Goal: Task Accomplishment & Management: Manage account settings

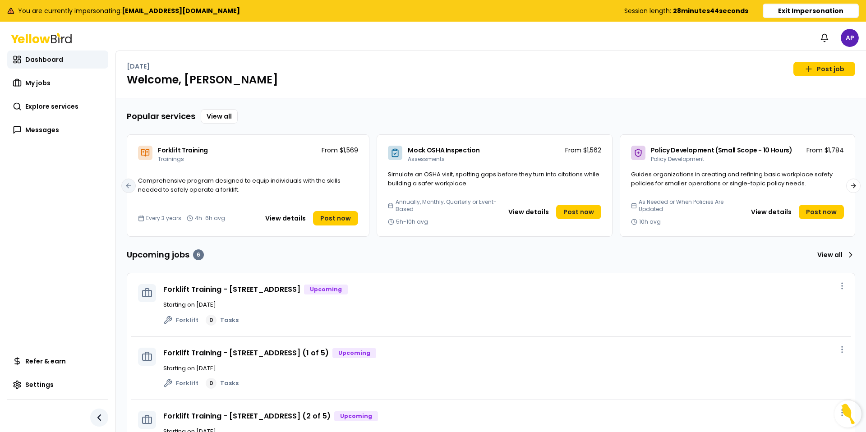
click at [96, 410] on icon "button" at bounding box center [99, 417] width 11 height 11
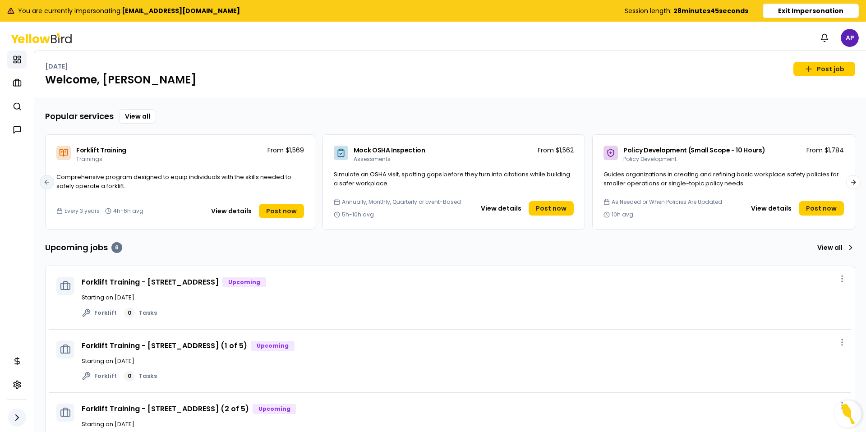
click at [9, 410] on button "button" at bounding box center [17, 418] width 18 height 18
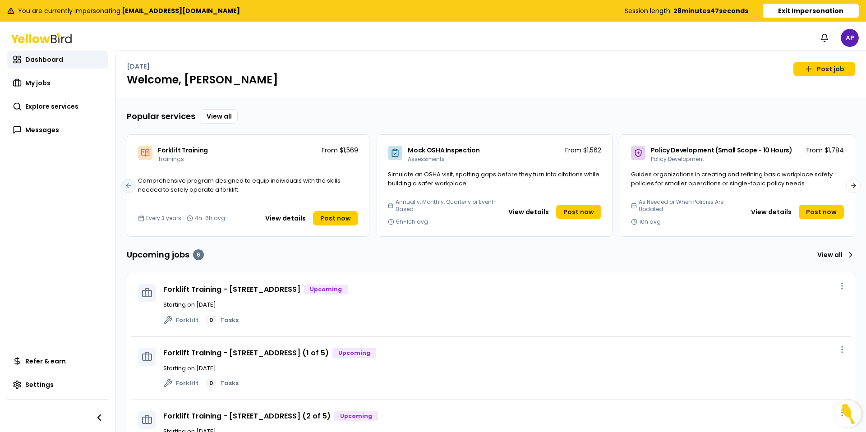
click at [46, 37] on icon at bounding box center [45, 39] width 10 height 7
click at [55, 385] on link "Settings" at bounding box center [57, 385] width 101 height 18
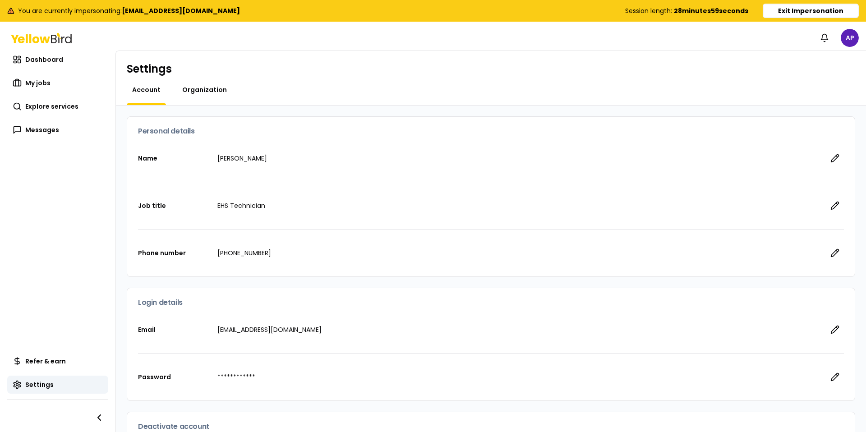
click at [196, 90] on span "Organization" at bounding box center [204, 89] width 45 height 9
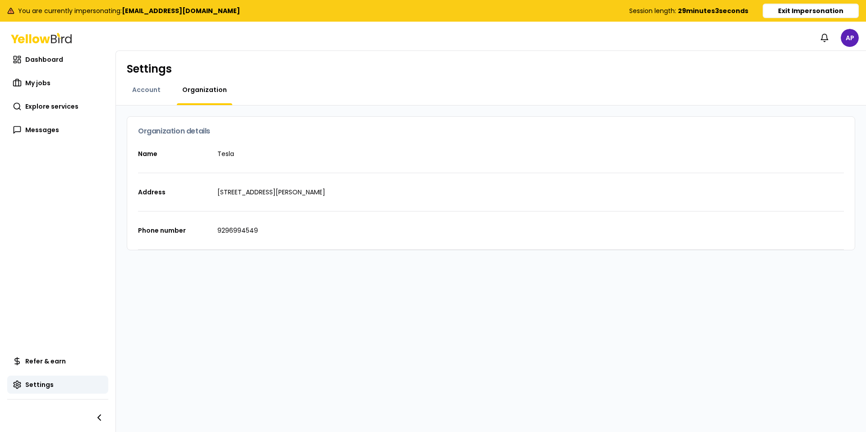
click at [42, 39] on icon at bounding box center [41, 38] width 61 height 10
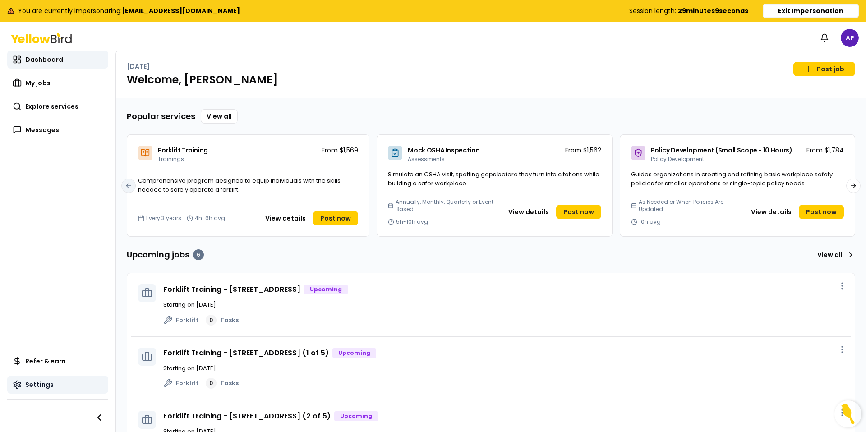
click at [39, 383] on span "Settings" at bounding box center [39, 384] width 28 height 9
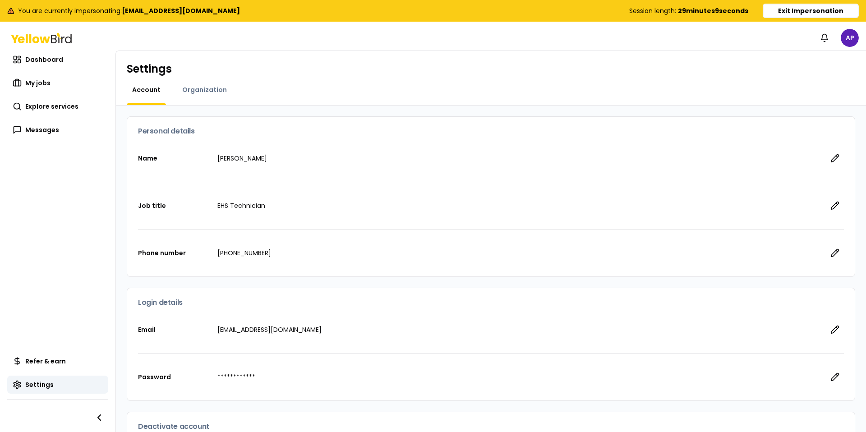
scroll to position [101, 0]
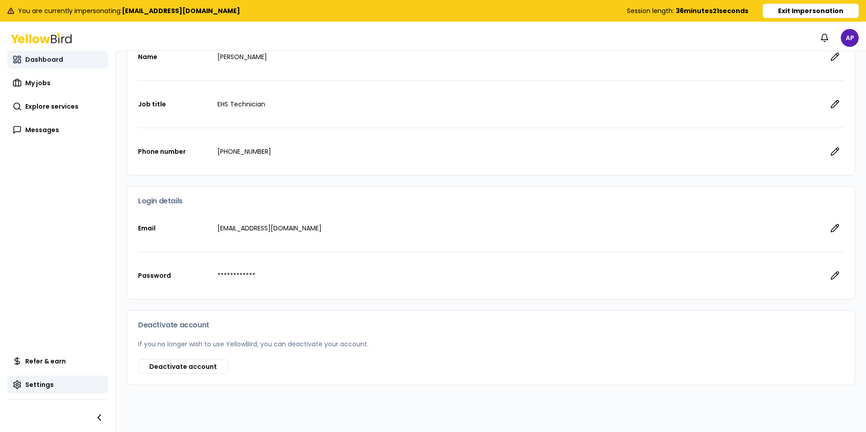
click at [49, 60] on span "Dashboard" at bounding box center [44, 59] width 38 height 9
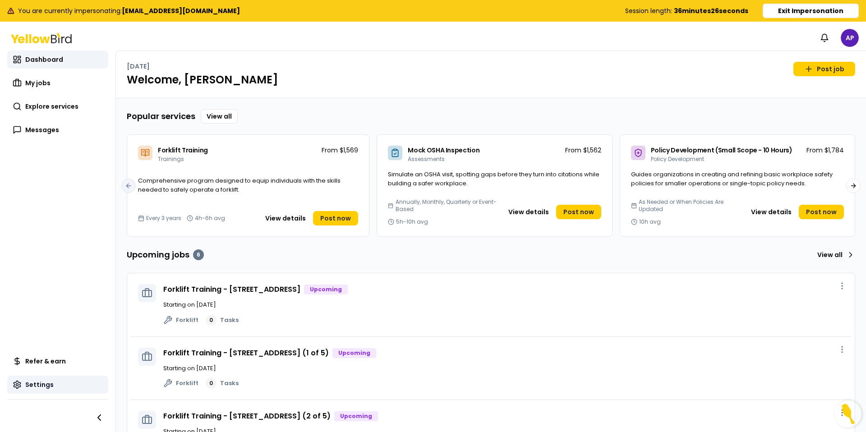
click at [53, 385] on link "Settings" at bounding box center [57, 385] width 101 height 18
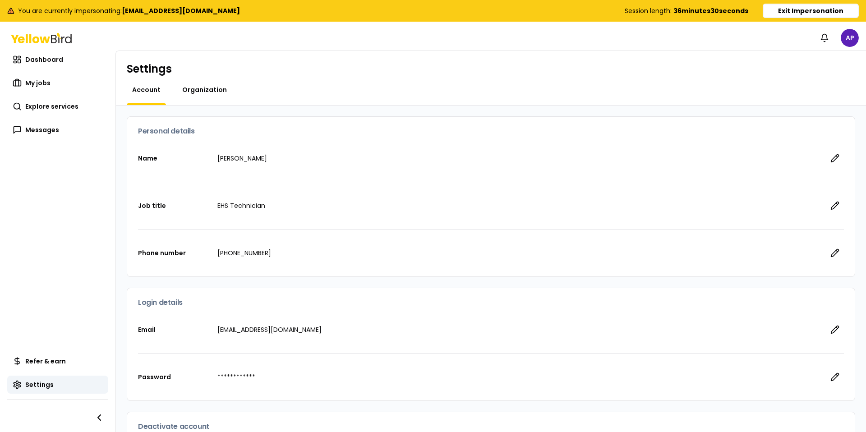
click at [211, 93] on span "Organization" at bounding box center [204, 89] width 45 height 9
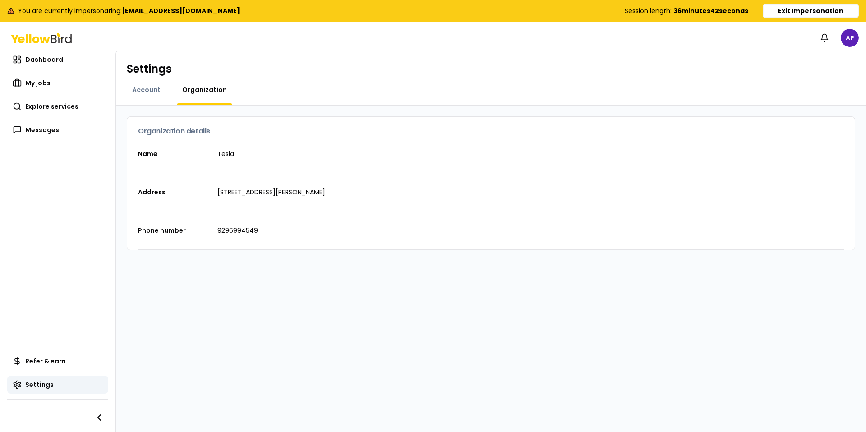
click at [747, 11] on button "Exit Impersonation" at bounding box center [811, 11] width 96 height 14
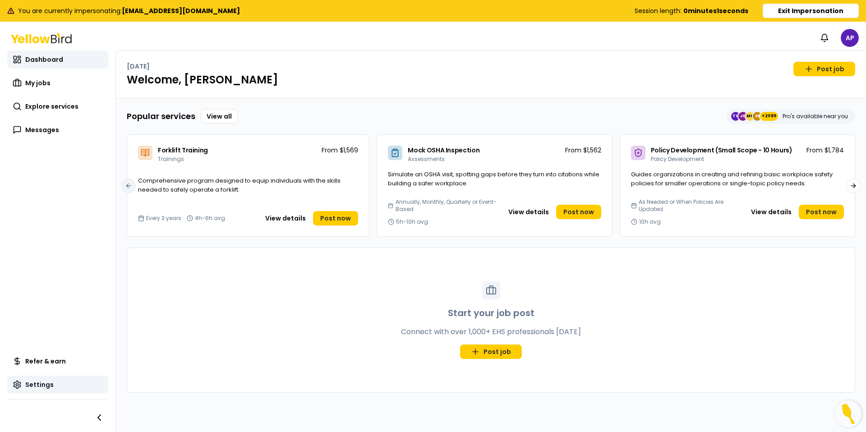
click at [53, 381] on link "Settings" at bounding box center [57, 385] width 101 height 18
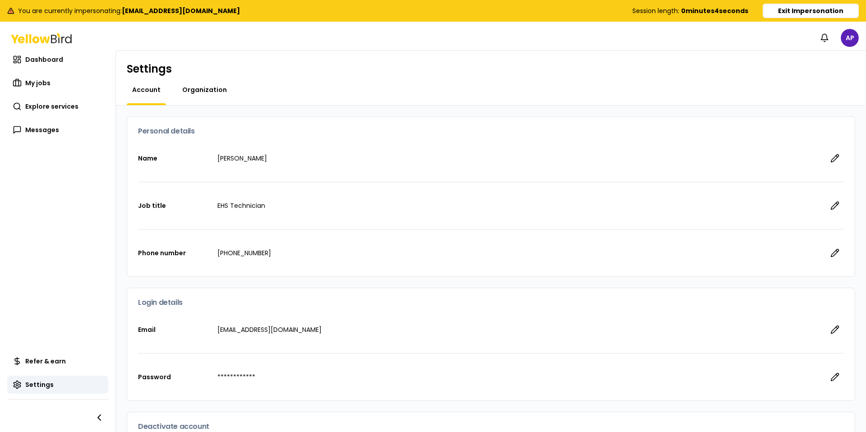
click at [201, 94] on span "Organization" at bounding box center [204, 89] width 45 height 9
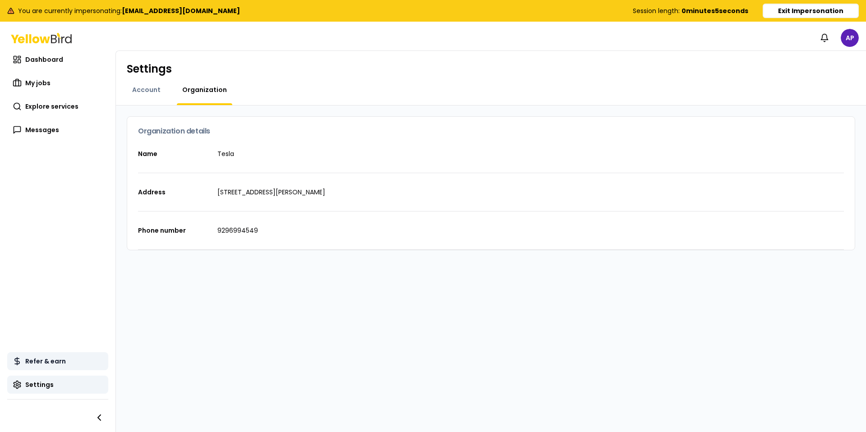
click at [49, 358] on span "Refer & earn" at bounding box center [45, 361] width 41 height 9
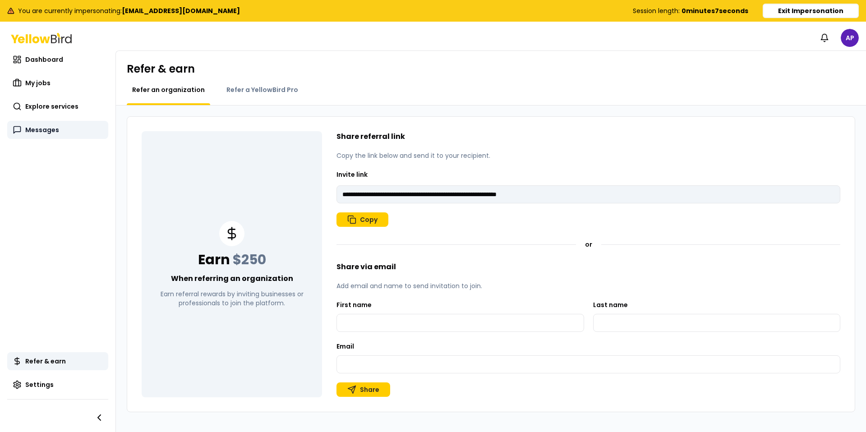
click at [46, 134] on span "Messages" at bounding box center [42, 129] width 34 height 9
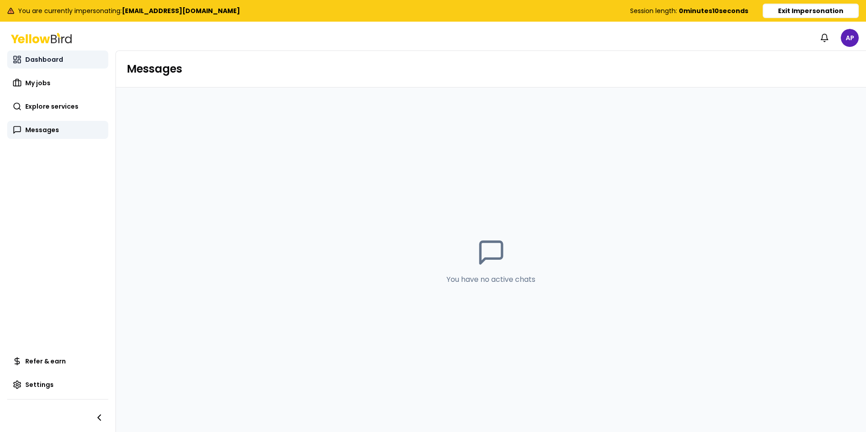
click at [45, 61] on span "Dashboard" at bounding box center [44, 59] width 38 height 9
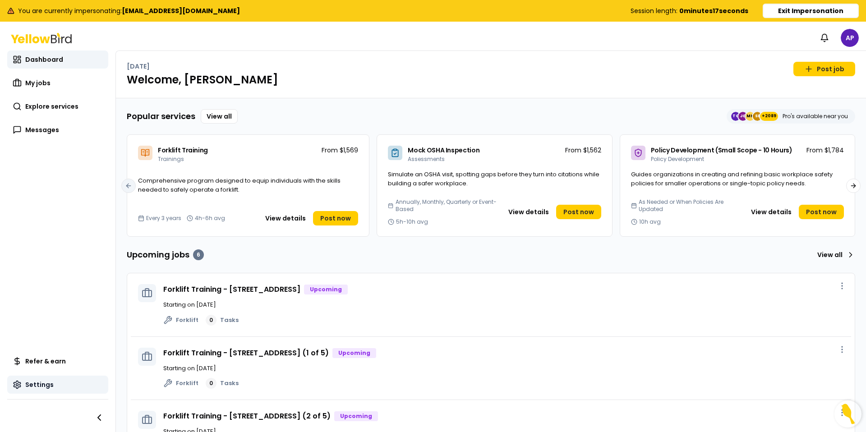
click at [47, 385] on span "Settings" at bounding box center [39, 384] width 28 height 9
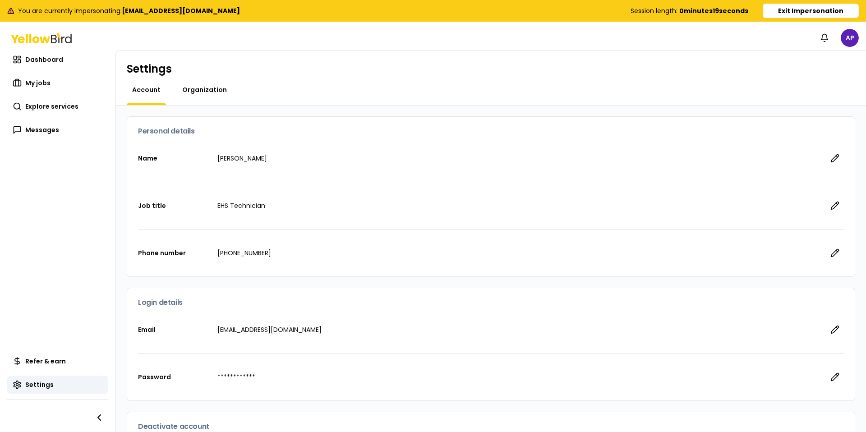
click at [193, 93] on span "Organization" at bounding box center [204, 89] width 45 height 9
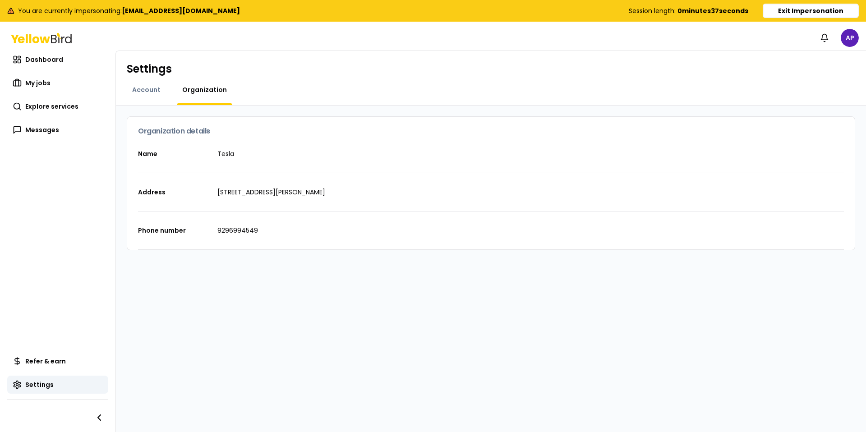
click at [853, 34] on html "You are currently impersonating: adpham@tesla.com Session length: 0 minutes 37 …" at bounding box center [433, 216] width 866 height 432
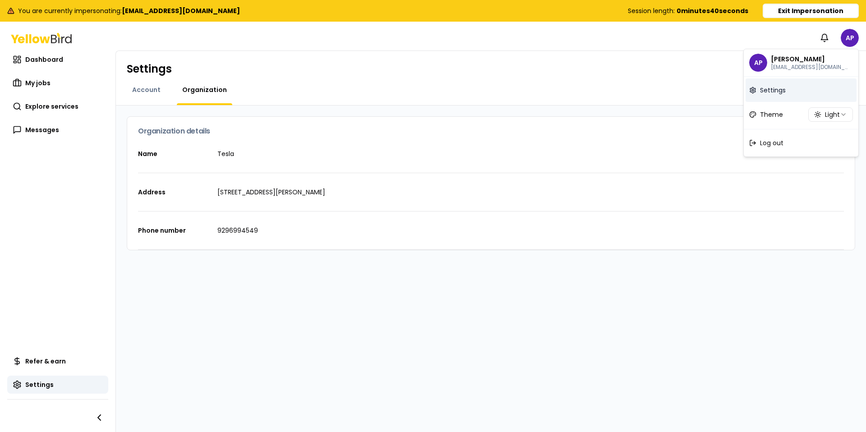
click at [785, 90] on span "Settings" at bounding box center [773, 90] width 26 height 9
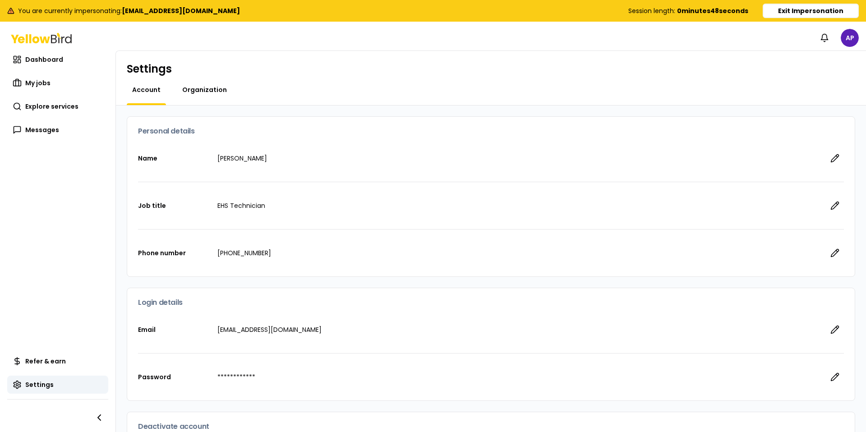
click at [204, 90] on span "Organization" at bounding box center [204, 89] width 45 height 9
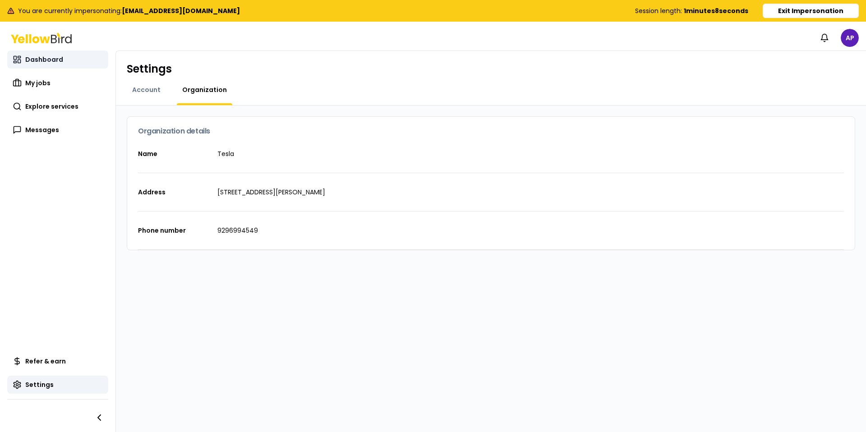
click at [40, 68] on link "Dashboard" at bounding box center [57, 60] width 101 height 18
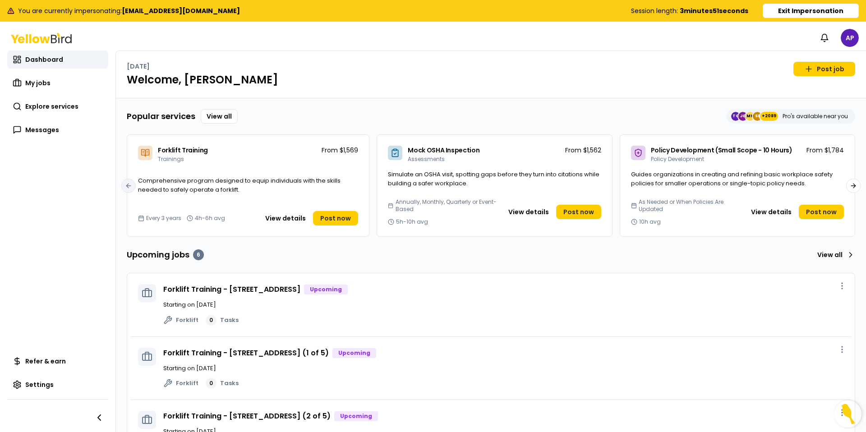
click at [822, 16] on button "Exit Impersonation" at bounding box center [811, 11] width 96 height 14
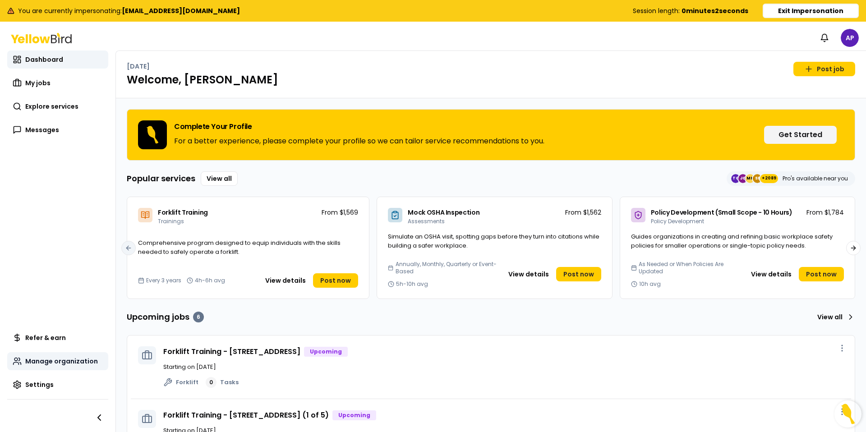
click at [64, 361] on span "Manage organization" at bounding box center [61, 361] width 73 height 9
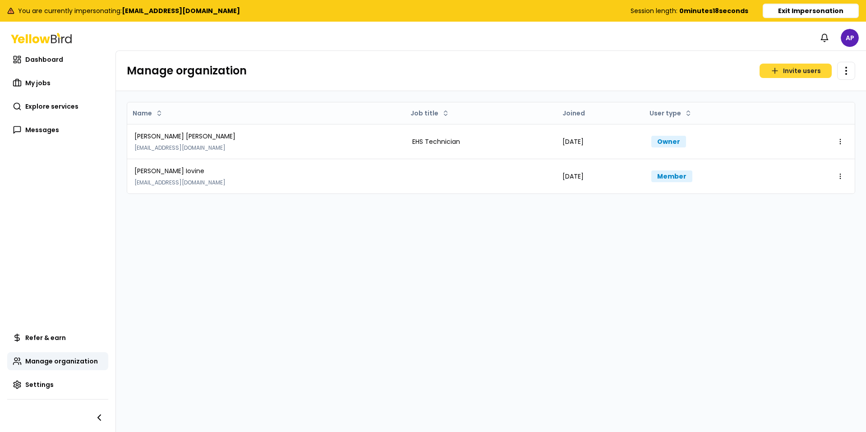
click at [814, 66] on button "Invite users" at bounding box center [795, 71] width 72 height 14
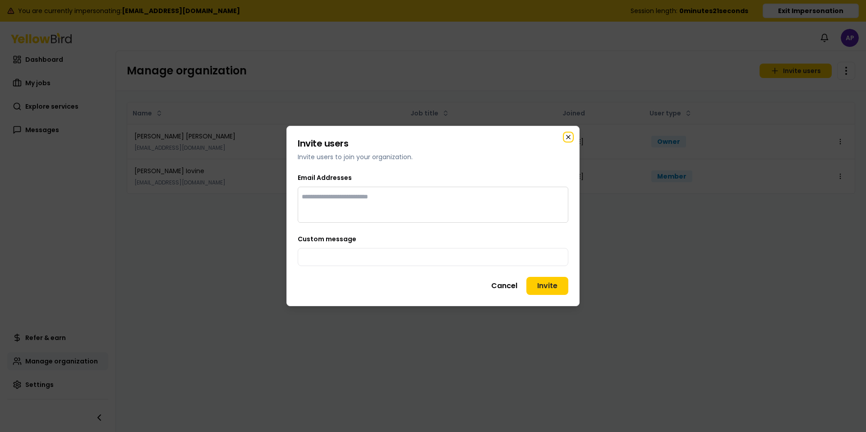
click at [567, 137] on icon "button" at bounding box center [568, 136] width 7 height 7
